Goal: Task Accomplishment & Management: Use online tool/utility

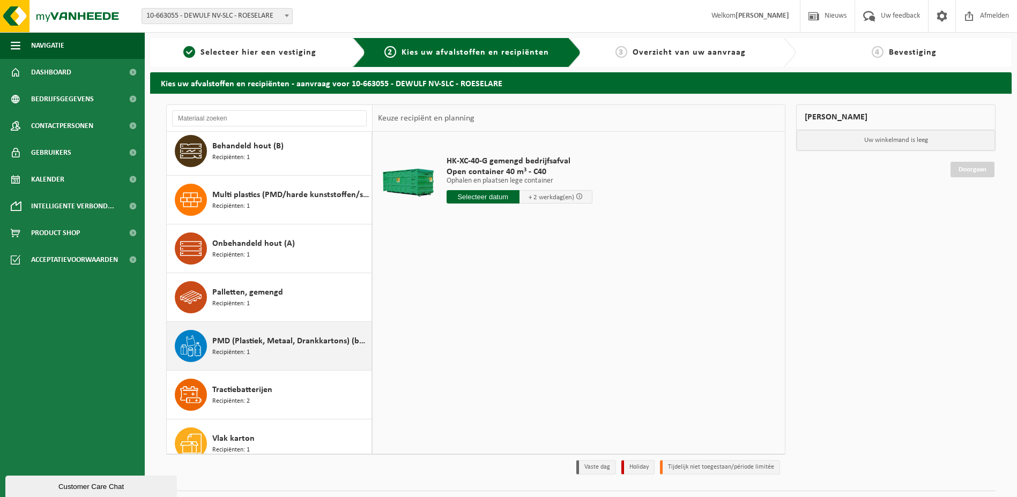
scroll to position [68, 0]
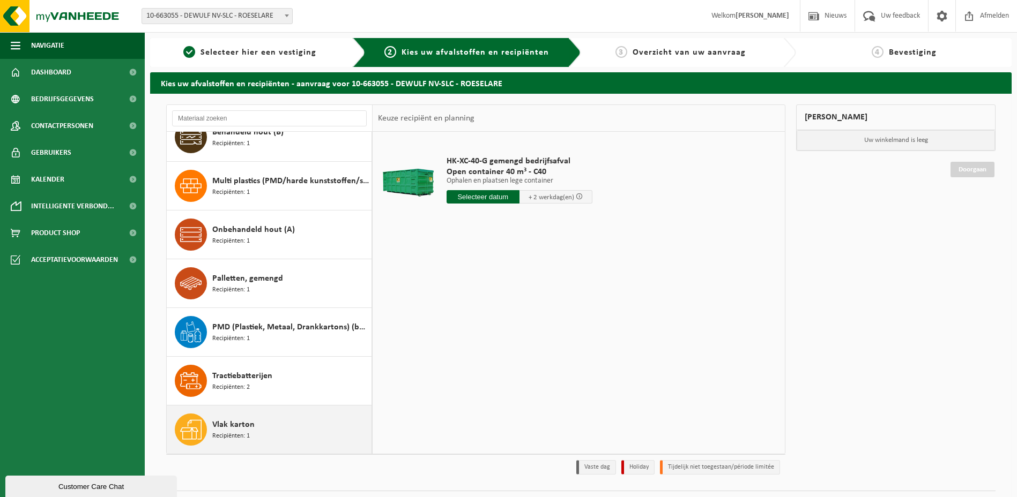
click at [273, 434] on div "Vlak karton Recipiënten: 1" at bounding box center [290, 430] width 156 height 32
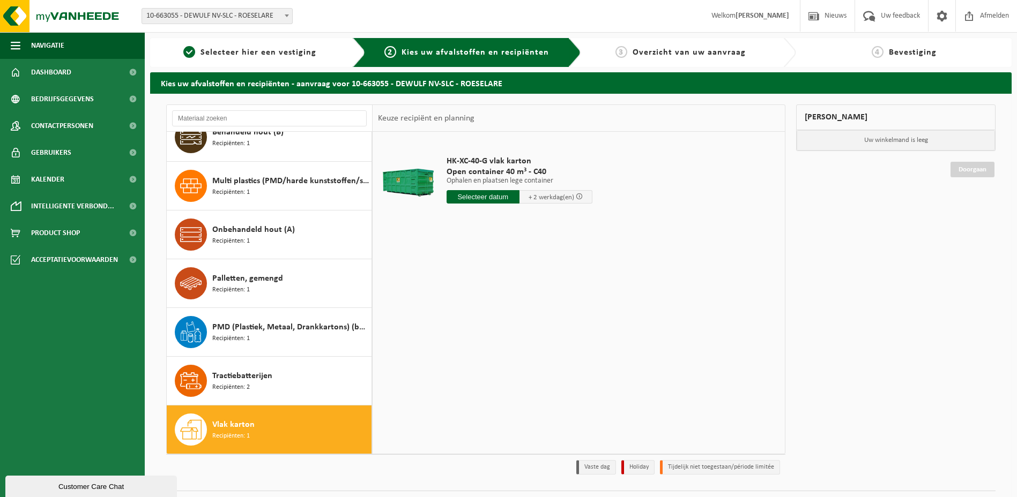
click at [497, 191] on input "text" at bounding box center [482, 196] width 73 height 13
drag, startPoint x: 491, startPoint y: 326, endPoint x: 503, endPoint y: 320, distance: 13.2
click at [503, 320] on div "27" at bounding box center [494, 326] width 19 height 17
type input "Van 2025-08-27"
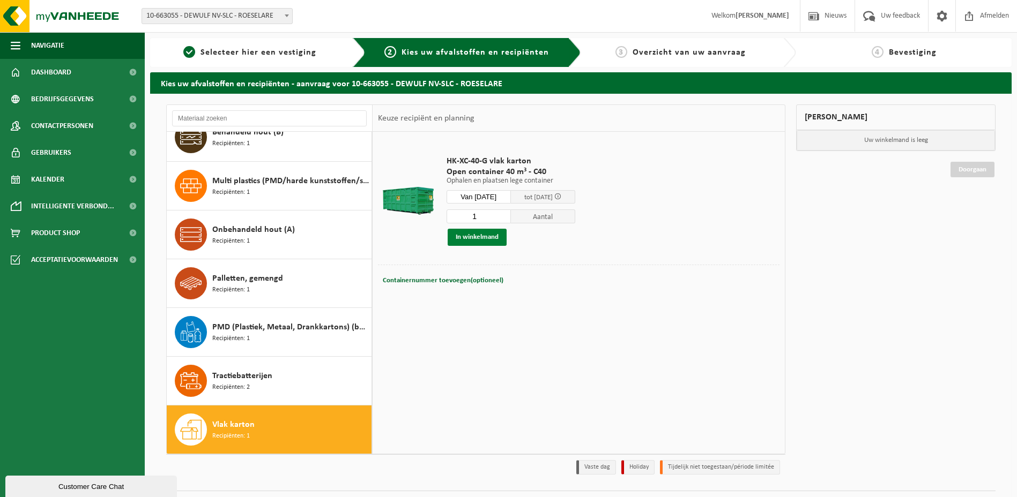
click at [492, 239] on button "In winkelmand" at bounding box center [477, 237] width 59 height 17
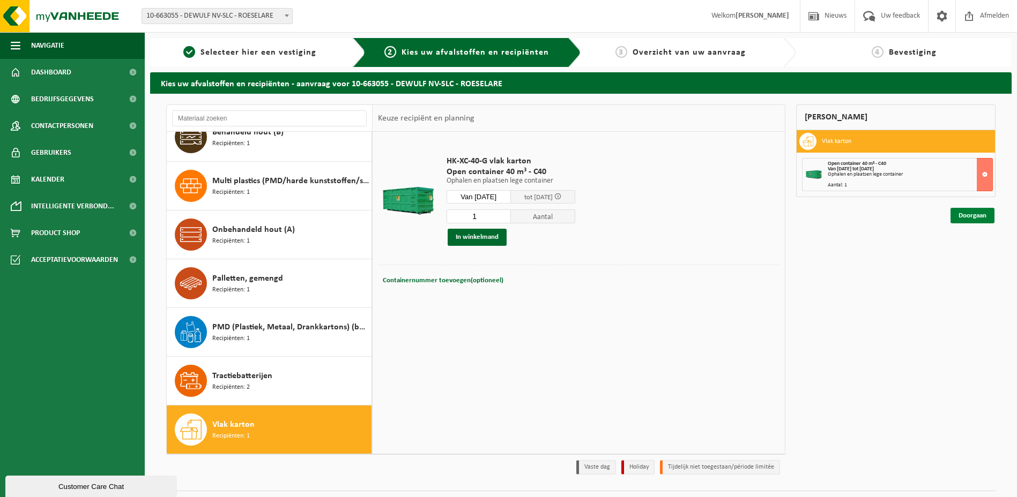
click at [986, 217] on link "Doorgaan" at bounding box center [972, 216] width 44 height 16
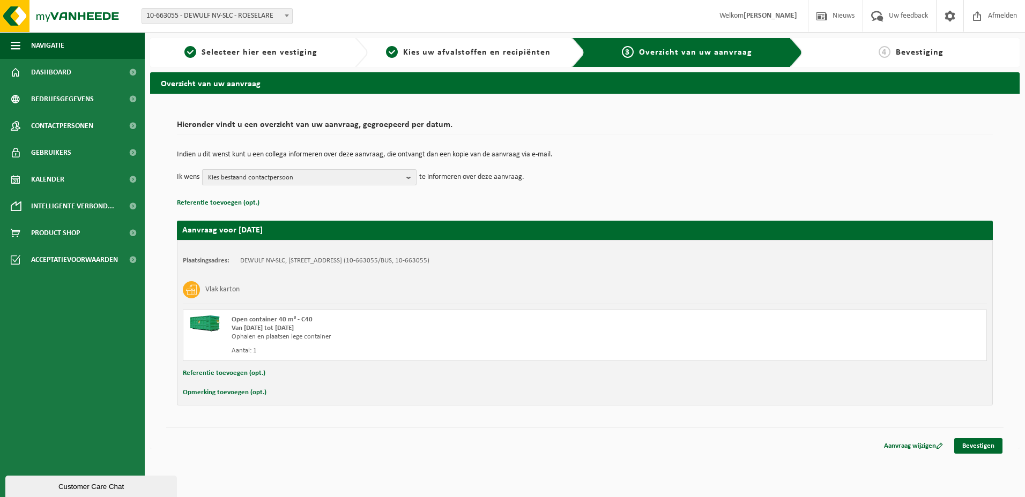
click at [368, 182] on span "Kies bestaand contactpersoon" at bounding box center [305, 178] width 194 height 16
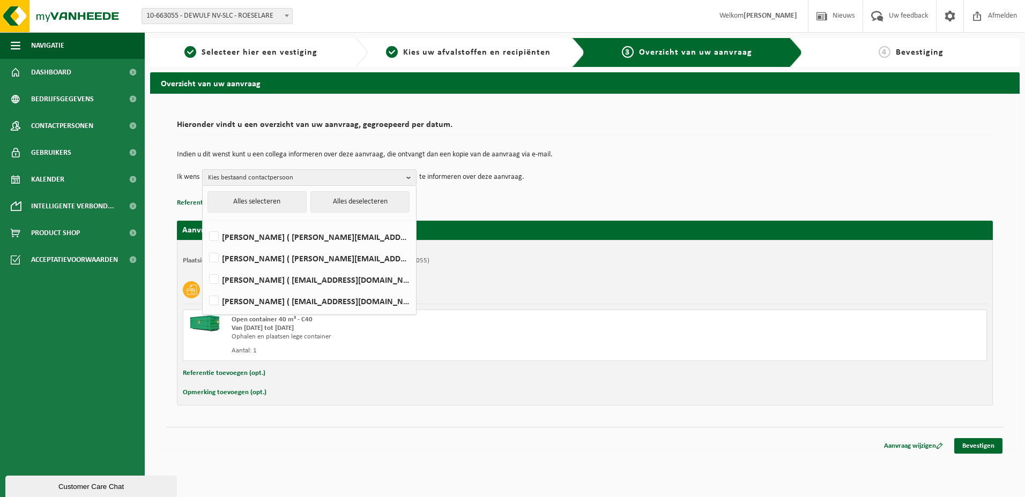
click at [590, 175] on td "Ik wens Kies bestaand contactpersoon Alles selecteren Alles deselecteren ANNICK…" at bounding box center [585, 177] width 816 height 16
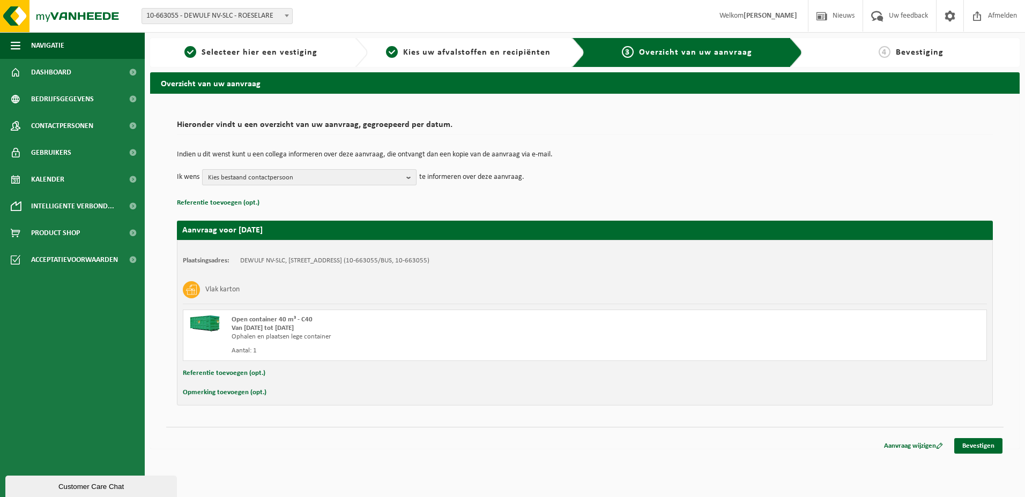
click at [390, 184] on span "Kies bestaand contactpersoon" at bounding box center [305, 178] width 194 height 16
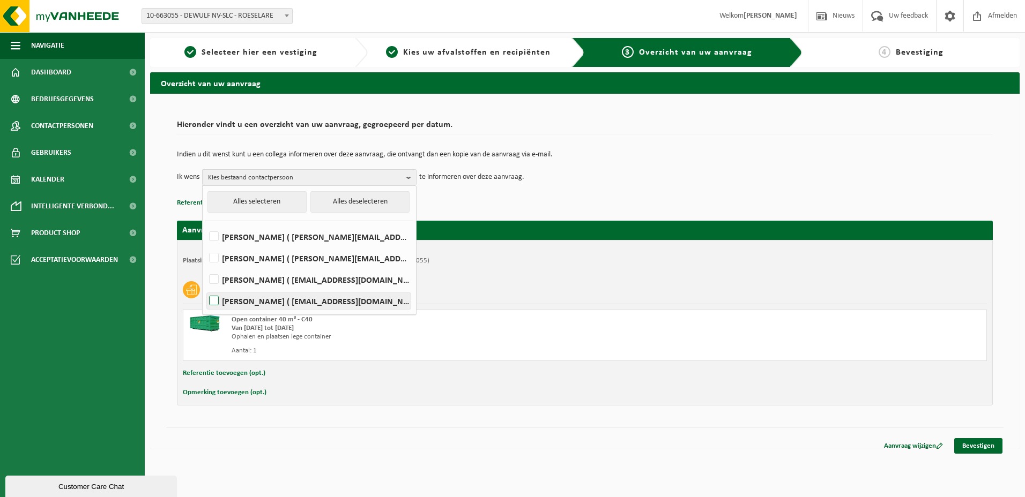
click at [217, 303] on label "Ronny Viaene ( ronny.viaene@dewulfgroup.com )" at bounding box center [309, 301] width 204 height 16
click at [205, 288] on input "Ronny Viaene ( ronny.viaene@dewulfgroup.com )" at bounding box center [205, 287] width 1 height 1
checkbox input "true"
click at [709, 179] on td "Ik wens Ronny Viaene Alles selecteren Alles deselecteren ANNICK DECROO ( annick…" at bounding box center [585, 177] width 816 height 16
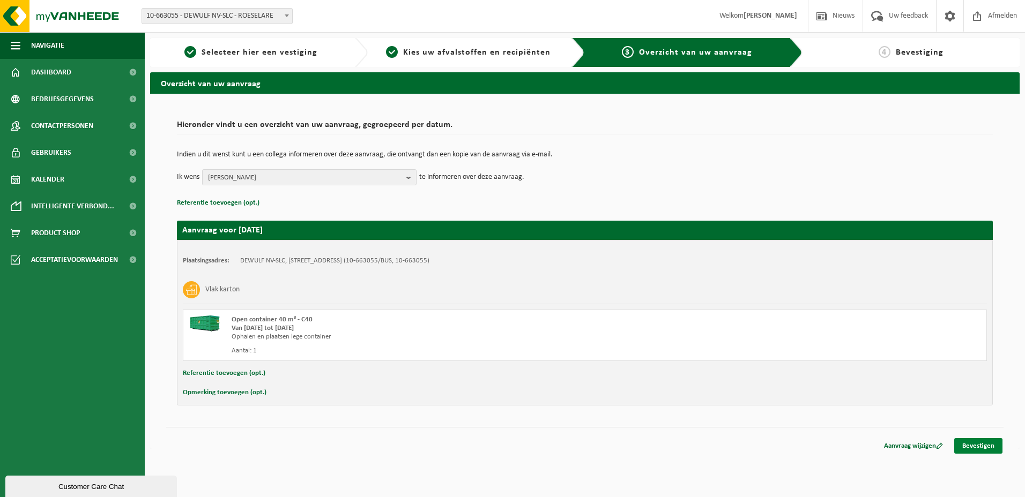
click at [983, 449] on link "Bevestigen" at bounding box center [978, 446] width 48 height 16
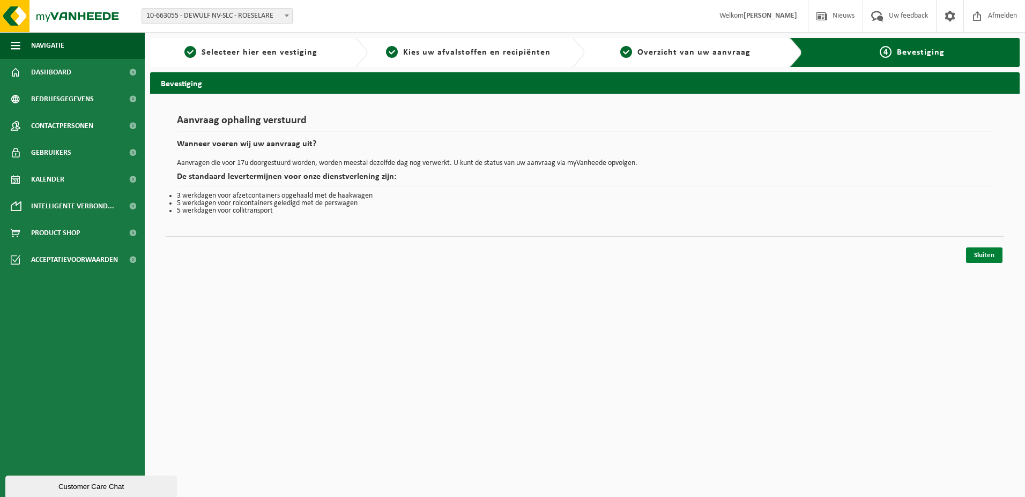
click at [991, 258] on link "Sluiten" at bounding box center [984, 256] width 36 height 16
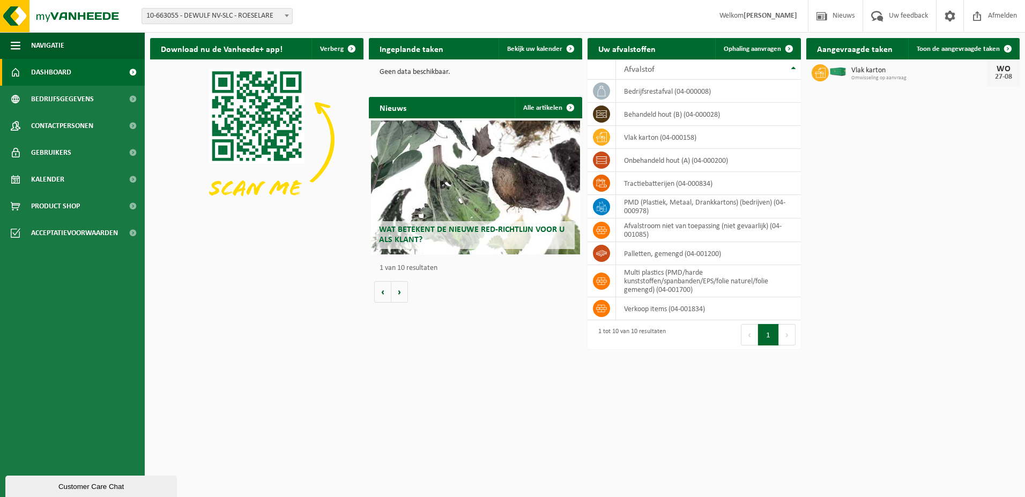
click at [497, 206] on div "Wat betekent de nieuwe RED-richtlijn voor u als klant?" at bounding box center [475, 188] width 209 height 134
